Goal: Information Seeking & Learning: Find specific fact

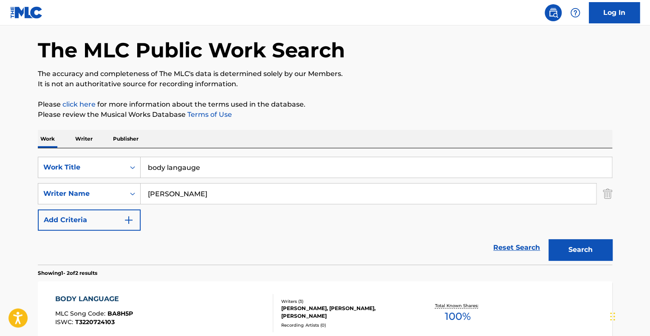
click at [567, 246] on button "Search" at bounding box center [580, 249] width 64 height 21
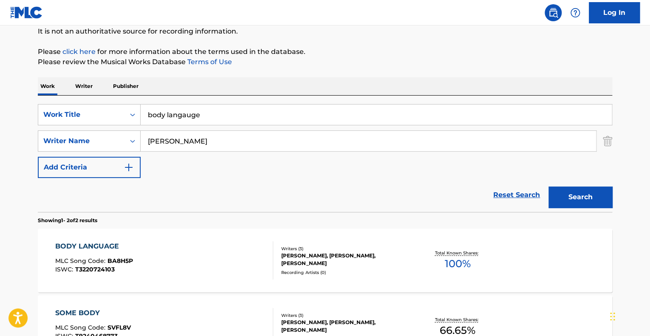
scroll to position [160, 0]
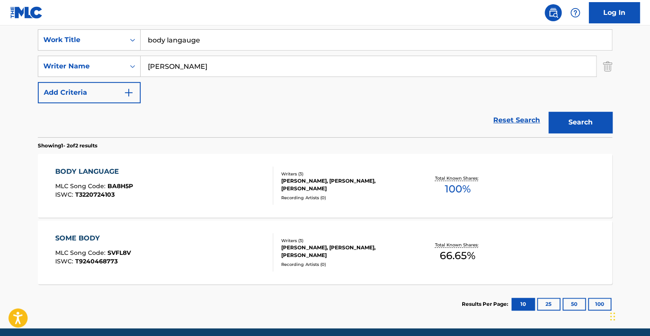
click at [92, 185] on span "MLC Song Code :" at bounding box center [81, 186] width 52 height 8
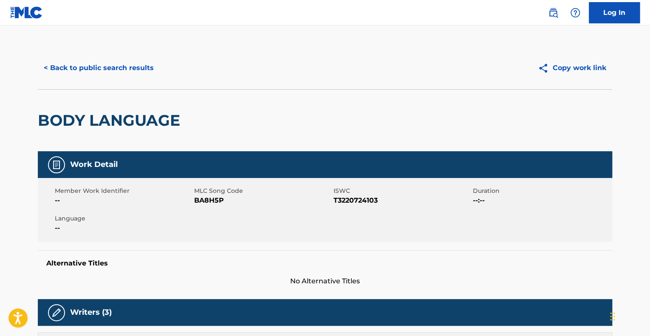
click at [71, 65] on button "< Back to public search results" at bounding box center [99, 67] width 122 height 21
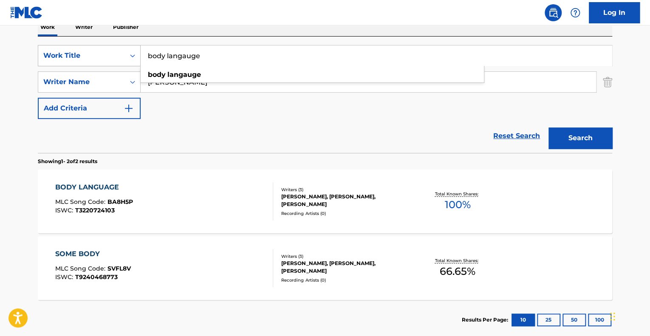
drag, startPoint x: 211, startPoint y: 59, endPoint x: 72, endPoint y: 50, distance: 139.2
click at [72, 50] on div "SearchWithCriteria06d59b75-bb66-4785-83c1-67e9f6fa3216 Work Title body langauge…" at bounding box center [325, 55] width 574 height 21
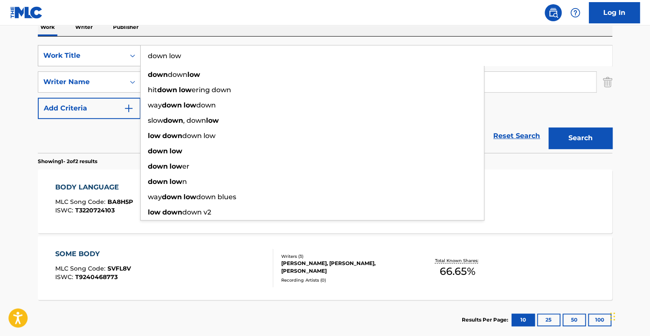
type input "down low"
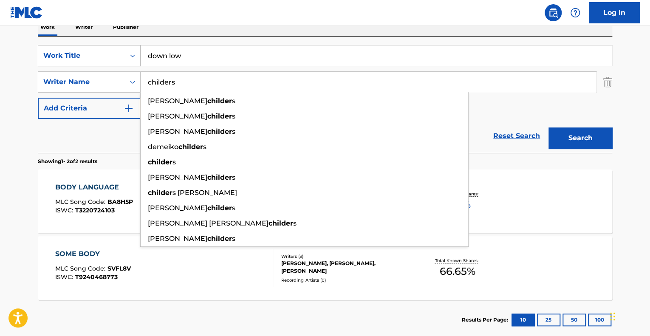
type input "childers"
click at [548, 127] on button "Search" at bounding box center [580, 137] width 64 height 21
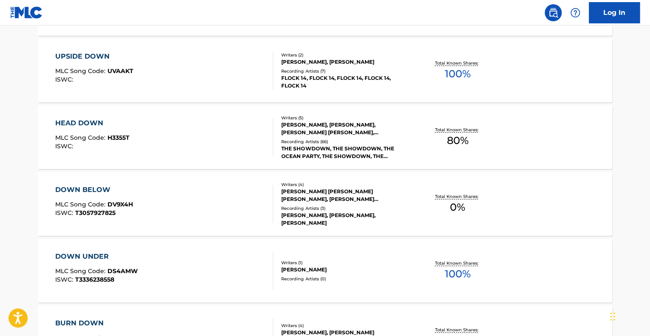
scroll to position [220, 0]
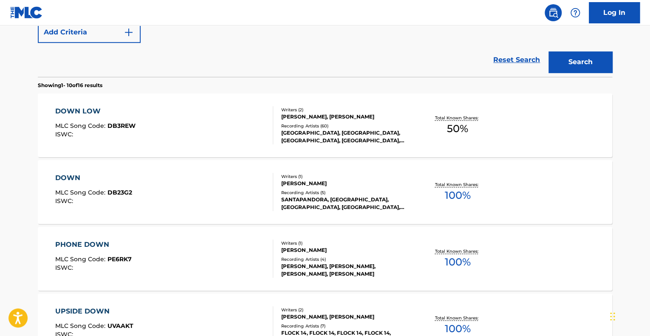
click at [90, 111] on div "DOWN LOW" at bounding box center [95, 111] width 80 height 10
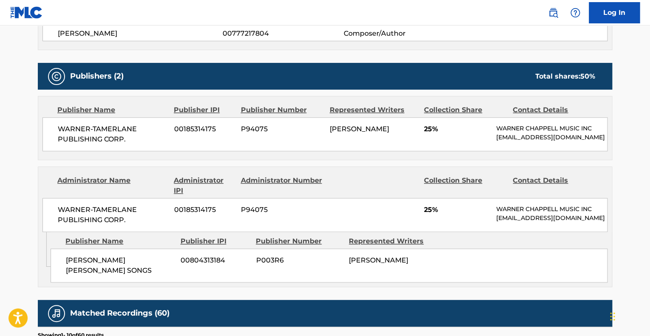
scroll to position [127, 0]
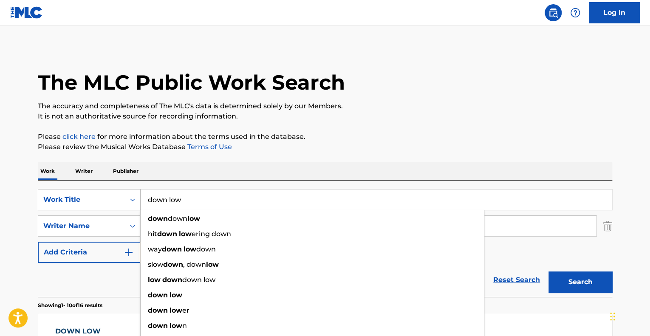
drag, startPoint x: 199, startPoint y: 200, endPoint x: 124, endPoint y: 195, distance: 75.0
click at [124, 195] on div "SearchWithCriteria06d59b75-bb66-4785-83c1-67e9f6fa3216 Work Title down low down…" at bounding box center [325, 199] width 574 height 21
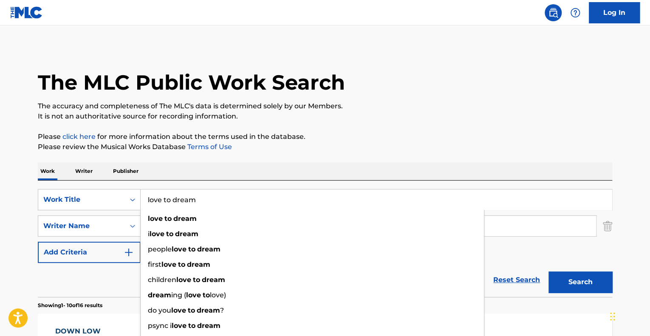
type input "love to dream"
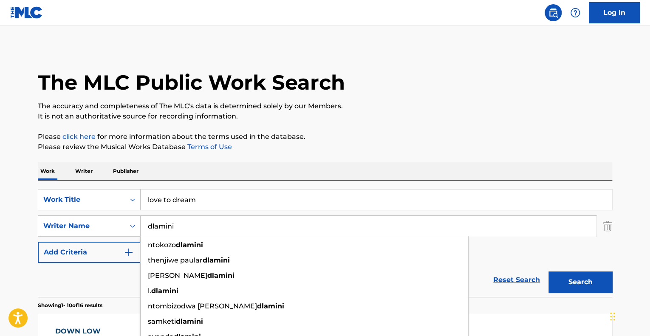
type input "dlamini"
click at [548, 271] on button "Search" at bounding box center [580, 281] width 64 height 21
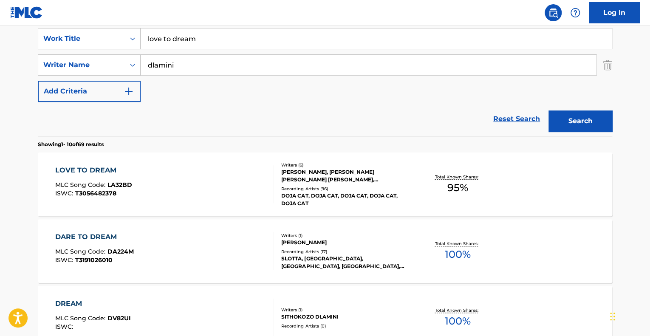
scroll to position [212, 0]
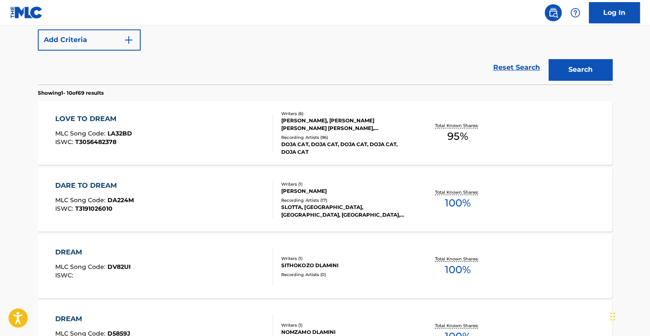
click at [152, 139] on div "LOVE TO DREAM MLC Song Code : LA32BD ISWC : T3056482378" at bounding box center [164, 133] width 218 height 38
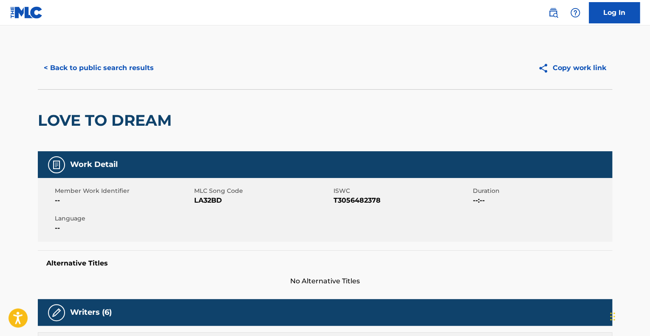
click at [92, 70] on button "< Back to public search results" at bounding box center [99, 67] width 122 height 21
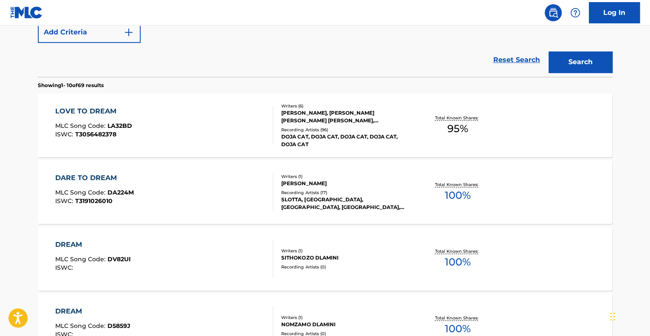
scroll to position [218, 0]
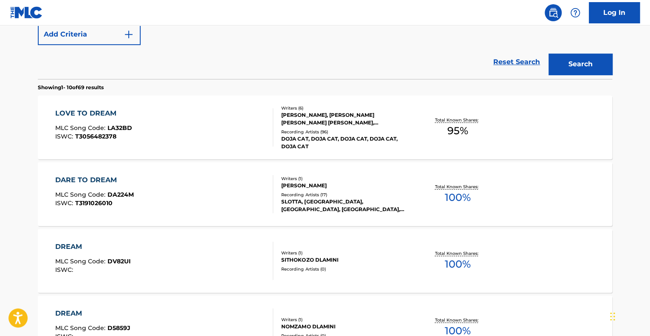
click at [172, 138] on div "LOVE TO DREAM MLC Song Code : LA32BD ISWC : T3056482378" at bounding box center [164, 127] width 218 height 38
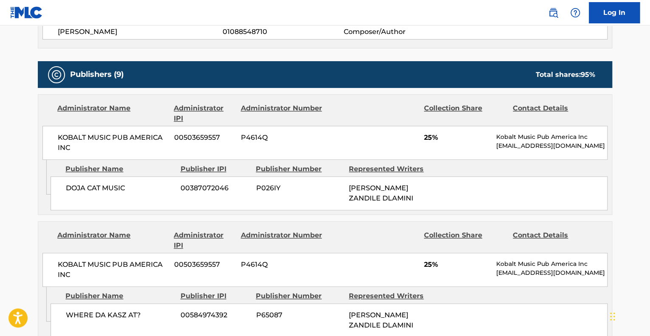
scroll to position [467, 0]
